Goal: Navigation & Orientation: Find specific page/section

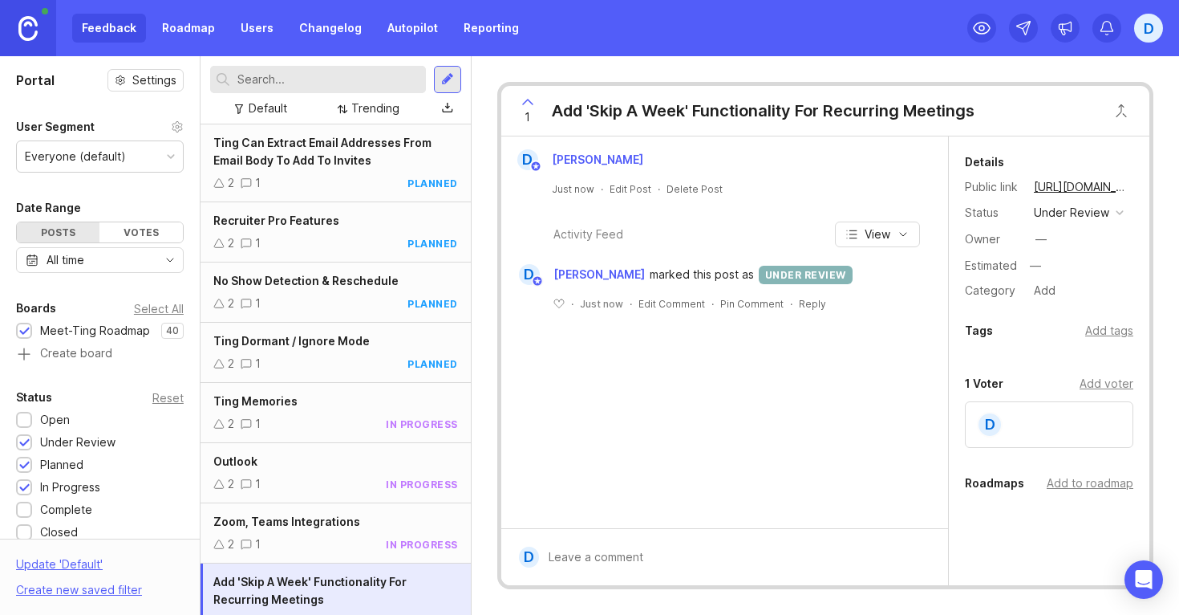
scroll to position [26, 0]
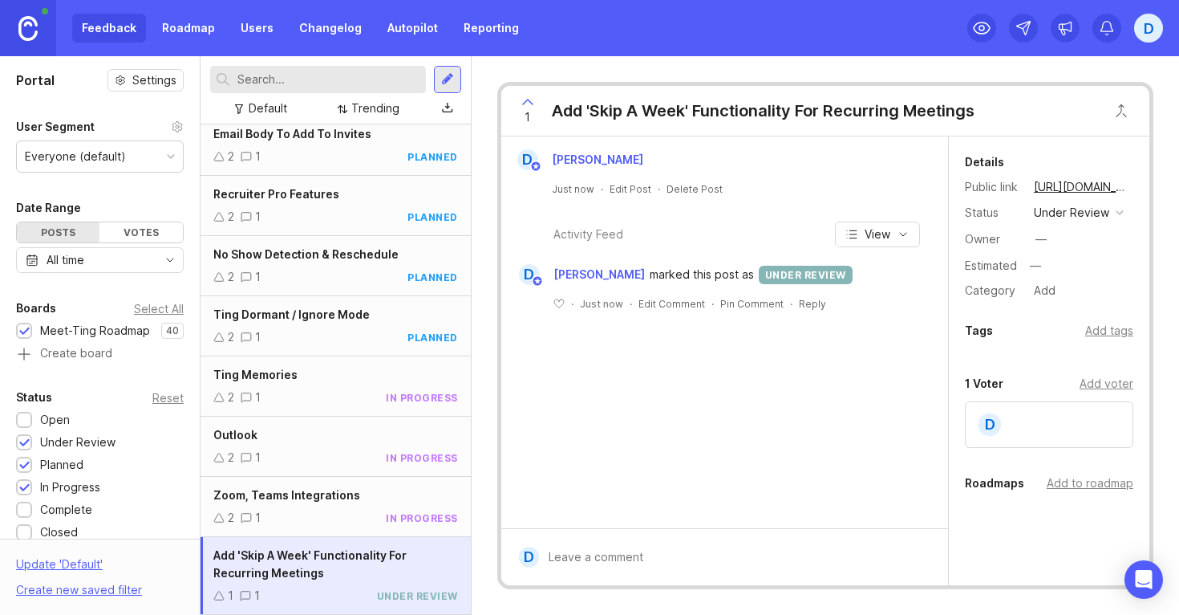
click at [1150, 35] on div "D" at bounding box center [1148, 28] width 29 height 29
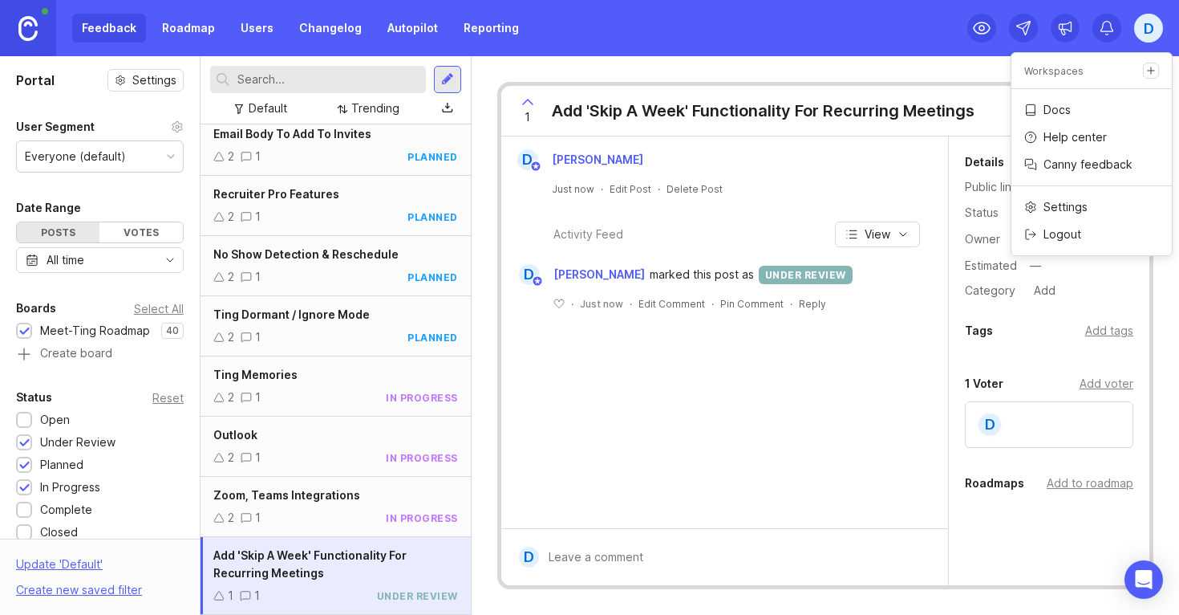
click at [35, 75] on h1 "Portal" at bounding box center [35, 80] width 39 height 19
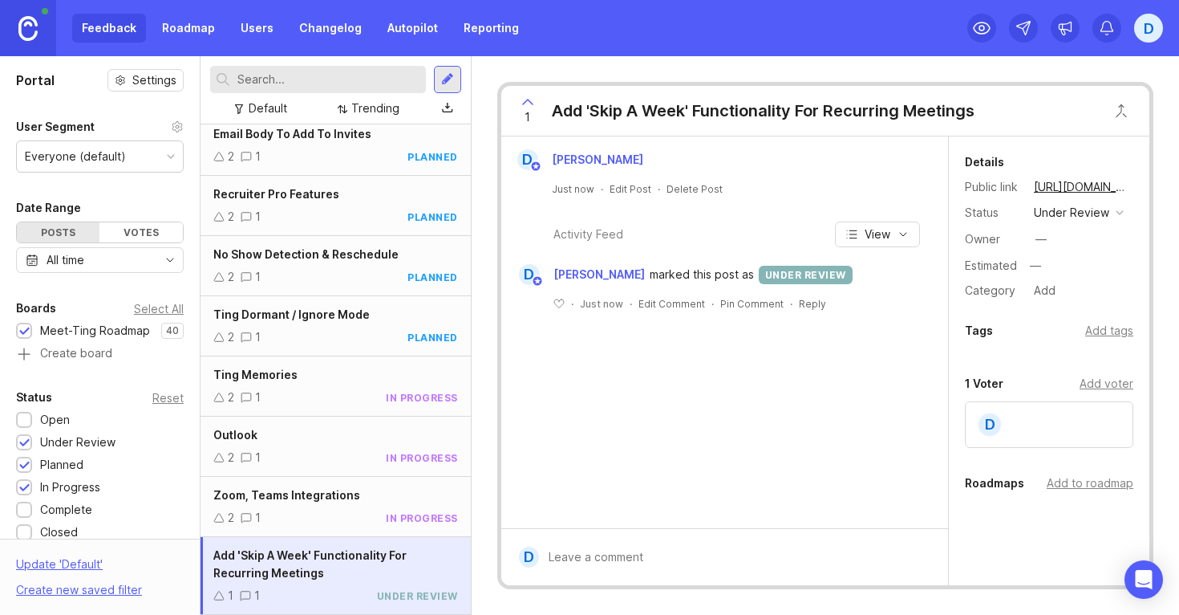
click at [93, 40] on div "Feedback Roadmap Users Changelog Autopilot Reporting" at bounding box center [300, 28] width 456 height 29
click at [108, 26] on div "Feedback Roadmap Users Changelog Autopilot Reporting" at bounding box center [300, 28] width 456 height 29
click at [170, 26] on link "Roadmap" at bounding box center [188, 28] width 72 height 29
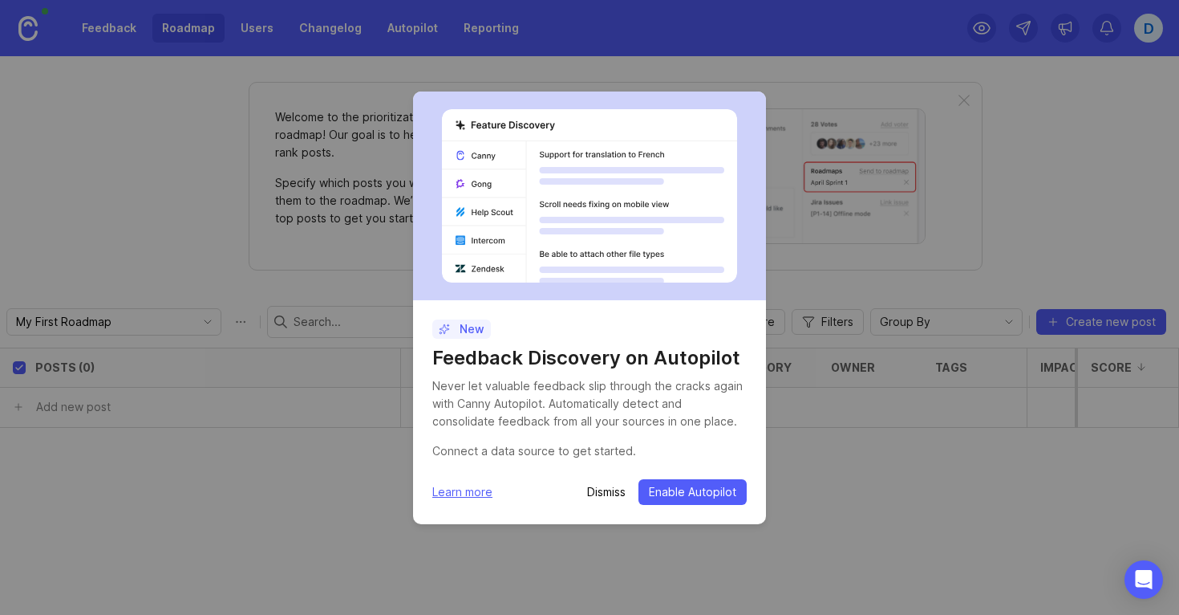
click at [612, 489] on p "Dismiss" at bounding box center [606, 492] width 39 height 16
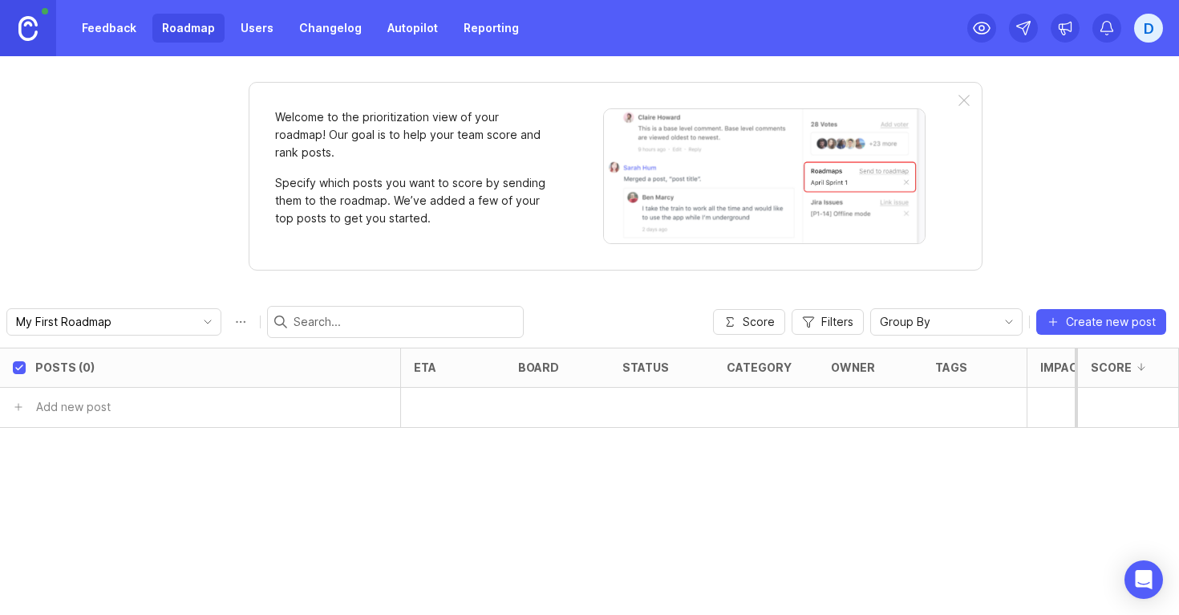
click at [118, 20] on link "Feedback" at bounding box center [109, 28] width 74 height 29
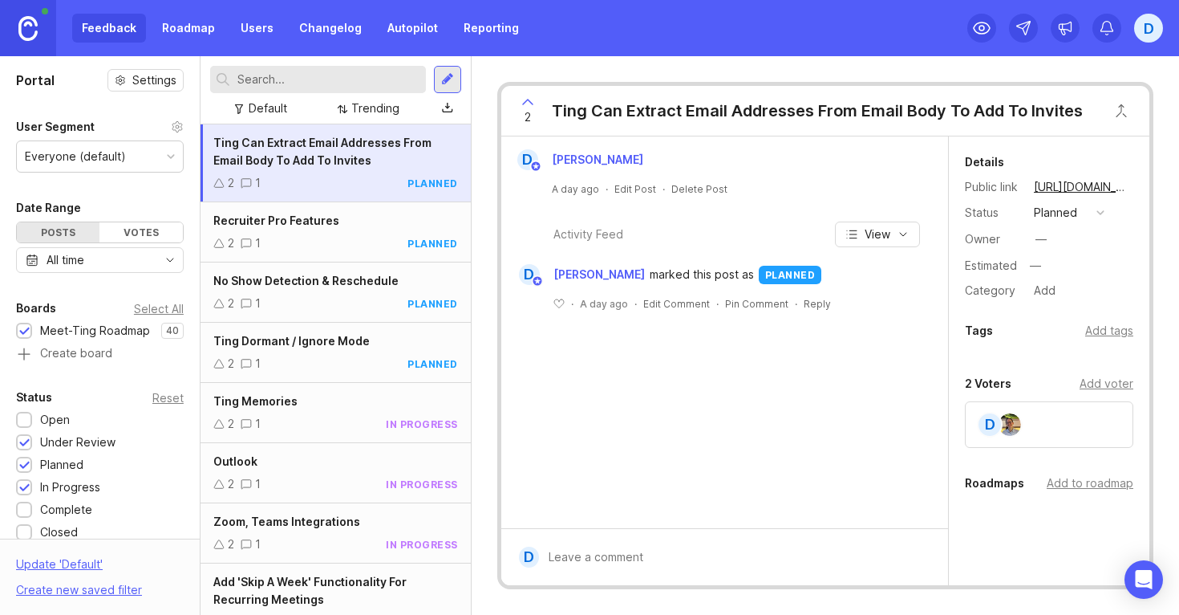
click at [116, 27] on div "Feedback Roadmap Users Changelog Autopilot Reporting" at bounding box center [300, 28] width 456 height 29
click at [39, 79] on h1 "Portal" at bounding box center [35, 80] width 39 height 19
click at [983, 32] on icon at bounding box center [981, 27] width 19 height 19
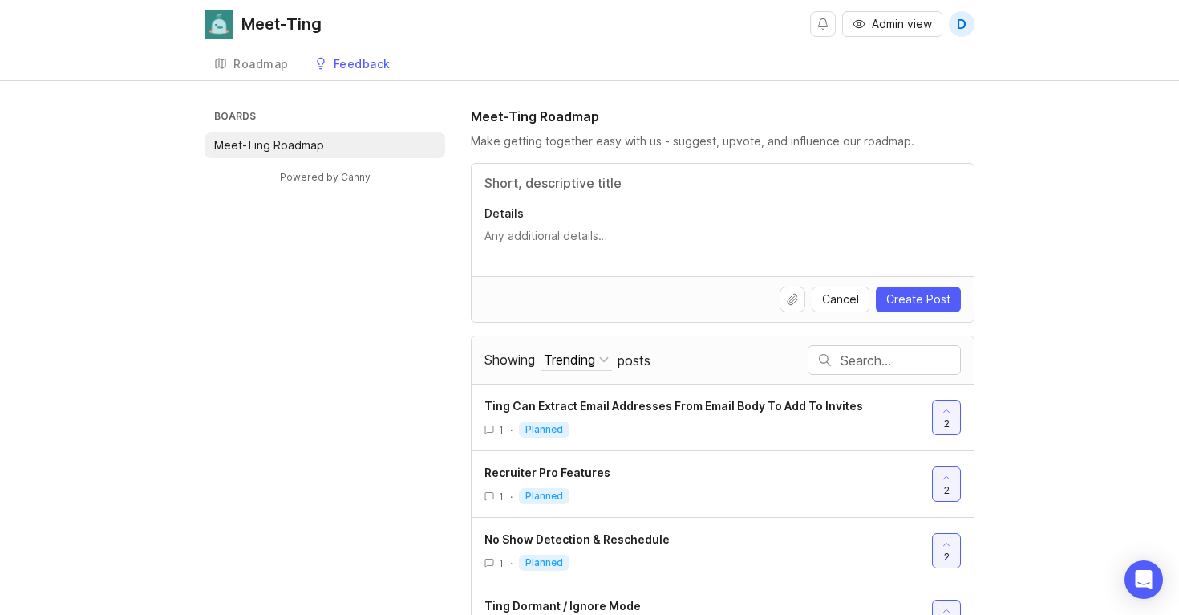
click at [257, 65] on div "Roadmap" at bounding box center [260, 64] width 55 height 11
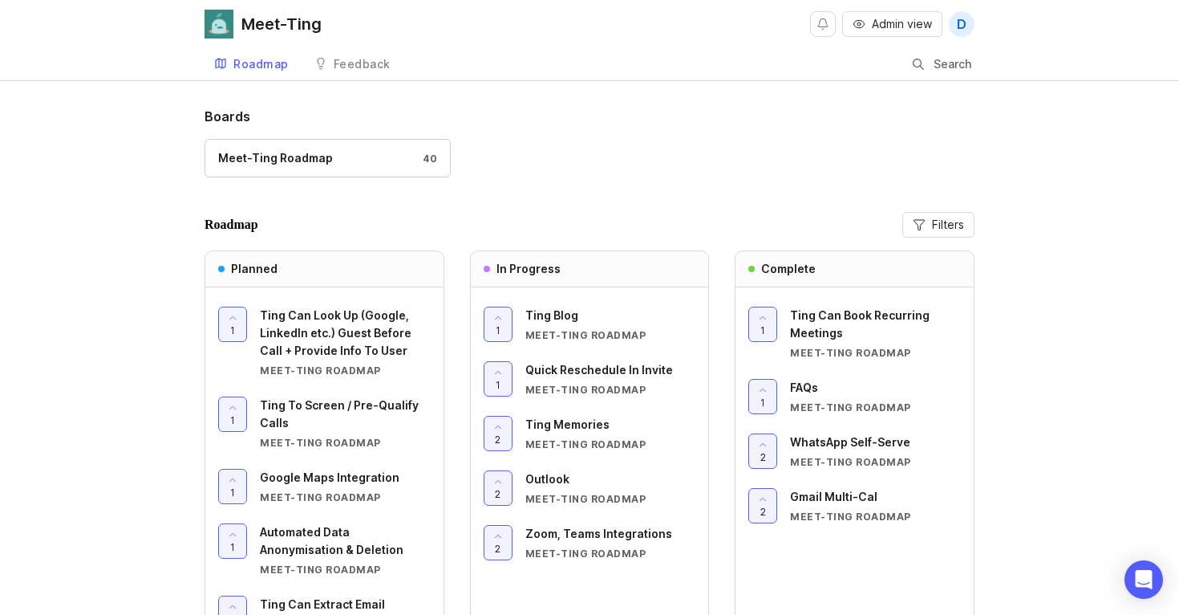
click at [670, 186] on div "Meet-Ting Roadmap 40" at bounding box center [590, 166] width 770 height 54
